Goal: Find specific page/section: Find specific page/section

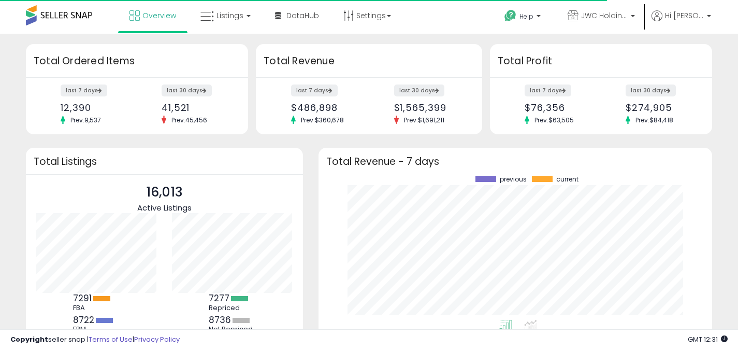
scroll to position [517966, 517737]
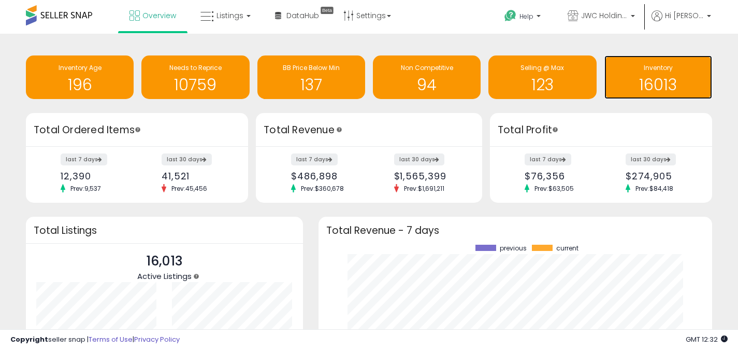
click at [658, 82] on h1 "16013" at bounding box center [658, 84] width 97 height 17
